Goal: Information Seeking & Learning: Learn about a topic

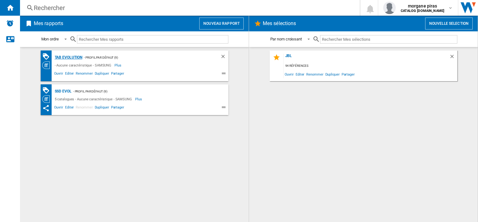
click at [71, 56] on div "TAB Evolution" at bounding box center [67, 58] width 29 height 8
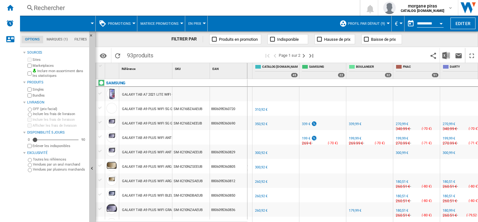
scroll to position [0, 42]
drag, startPoint x: 171, startPoint y: 70, endPoint x: 195, endPoint y: 70, distance: 23.5
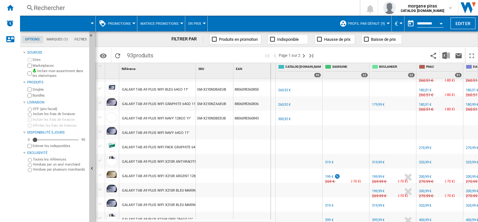
scroll to position [116, 0]
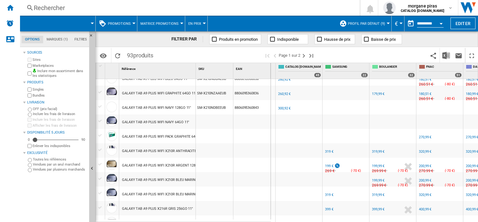
click at [410, 185] on div "( -70 € )" at bounding box center [403, 185] width 16 height 6
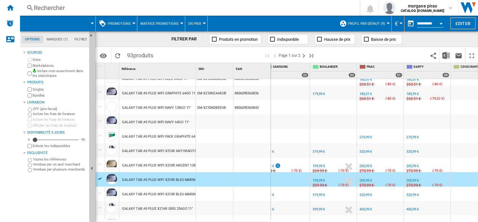
scroll to position [0, 81]
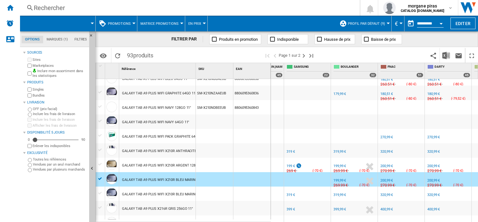
click at [232, 59] on span at bounding box center [209, 55] width 107 height 15
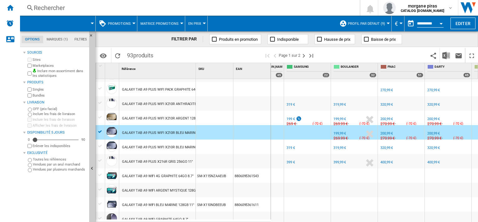
drag, startPoint x: 196, startPoint y: 65, endPoint x: 219, endPoint y: 65, distance: 23.2
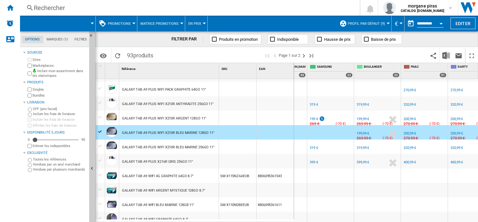
click at [358, 117] on div "199,99 €" at bounding box center [363, 119] width 13 height 4
click at [315, 117] on div "199 €" at bounding box center [314, 119] width 8 height 4
click at [315, 148] on div "319 €" at bounding box center [314, 147] width 8 height 4
click at [362, 133] on div "199,99 €" at bounding box center [363, 133] width 13 height 4
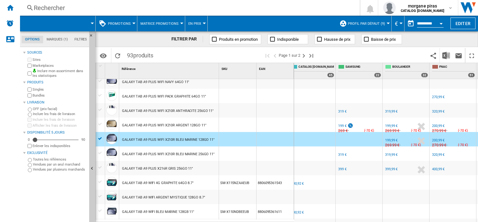
scroll to position [0, 53]
